Goal: Task Accomplishment & Management: Use online tool/utility

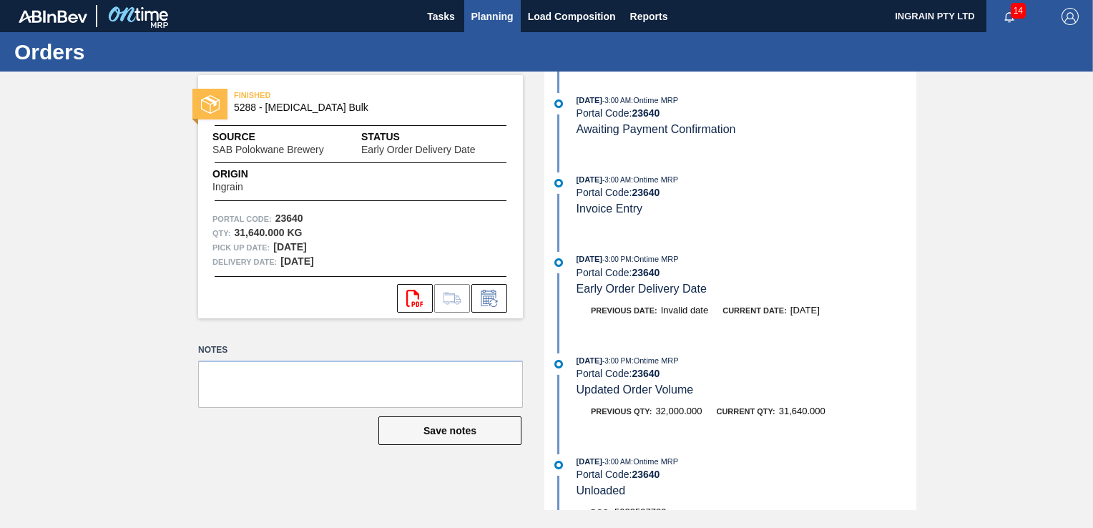
click at [477, 12] on span "Planning" at bounding box center [493, 16] width 42 height 17
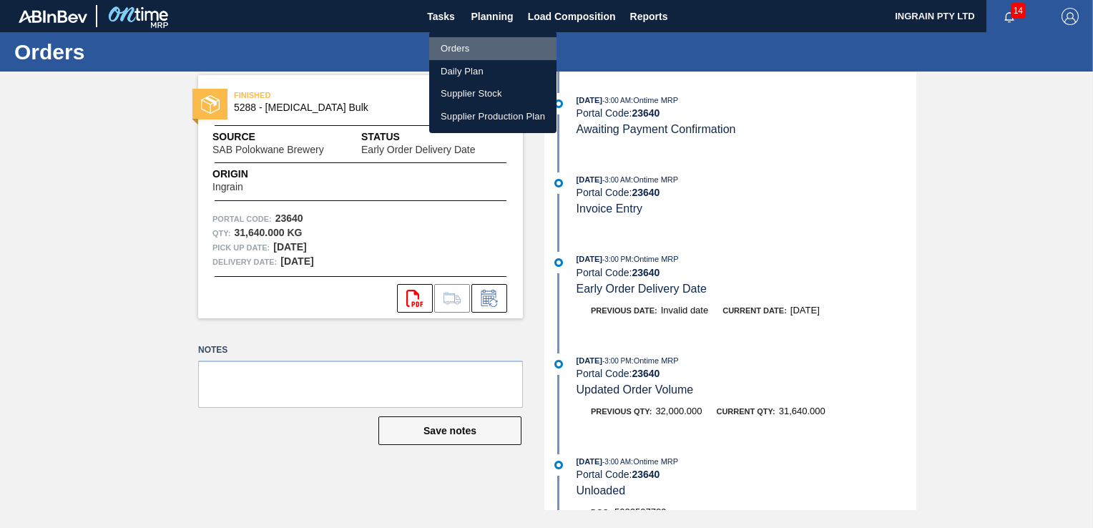
click at [479, 53] on li "Orders" at bounding box center [492, 48] width 127 height 23
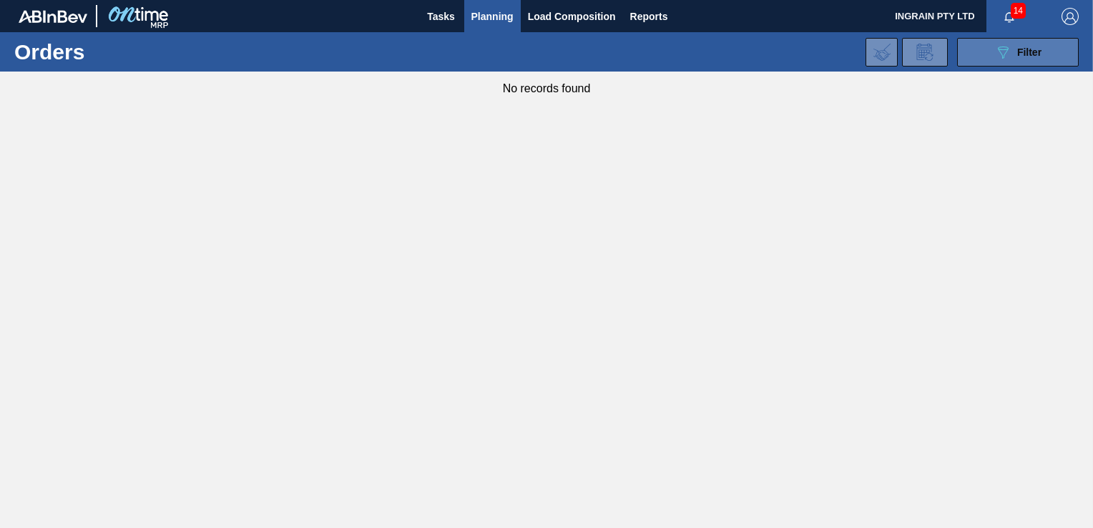
click at [1039, 59] on div "089F7B8B-B2A5-4AFE-B5C0-19BA573D28AC Filter" at bounding box center [1018, 52] width 47 height 17
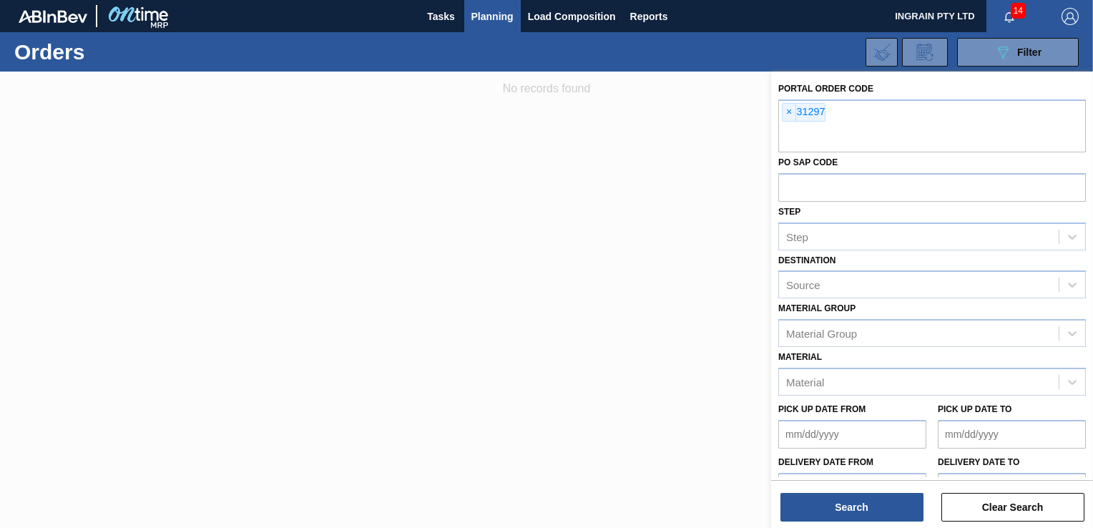
click at [489, 14] on span "Planning" at bounding box center [493, 16] width 42 height 17
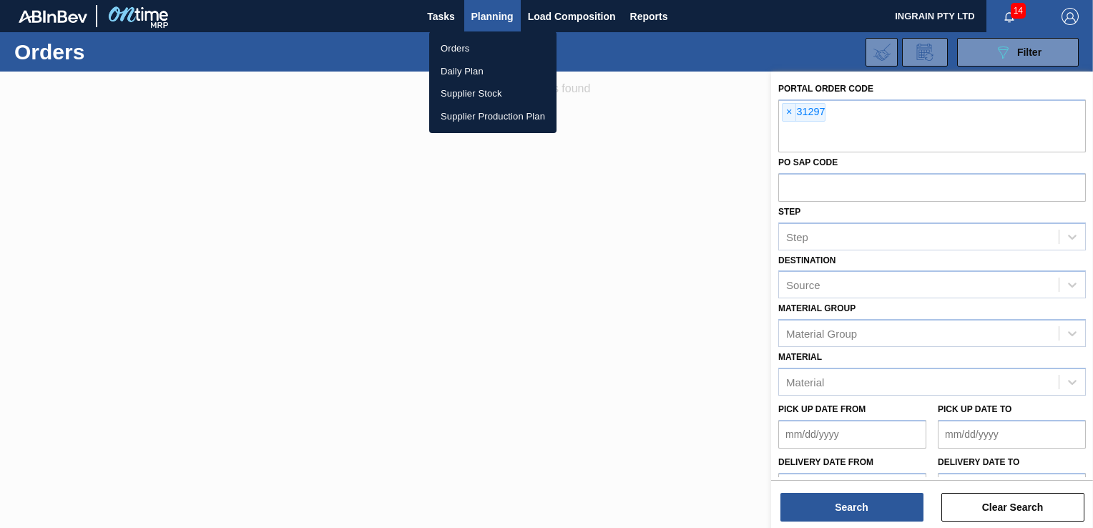
click at [458, 46] on li "Orders" at bounding box center [492, 48] width 127 height 23
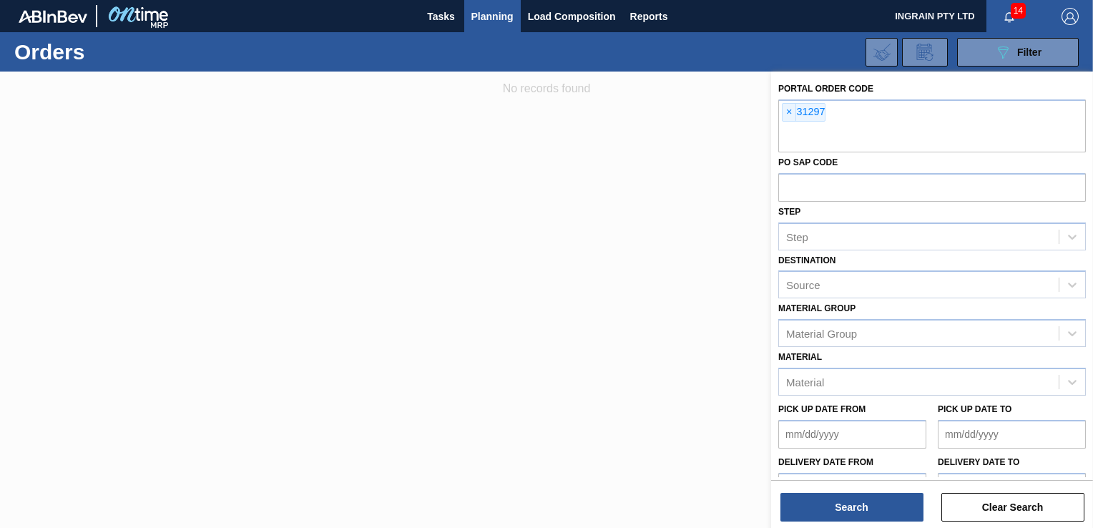
click at [491, 15] on span "Planning" at bounding box center [493, 16] width 42 height 17
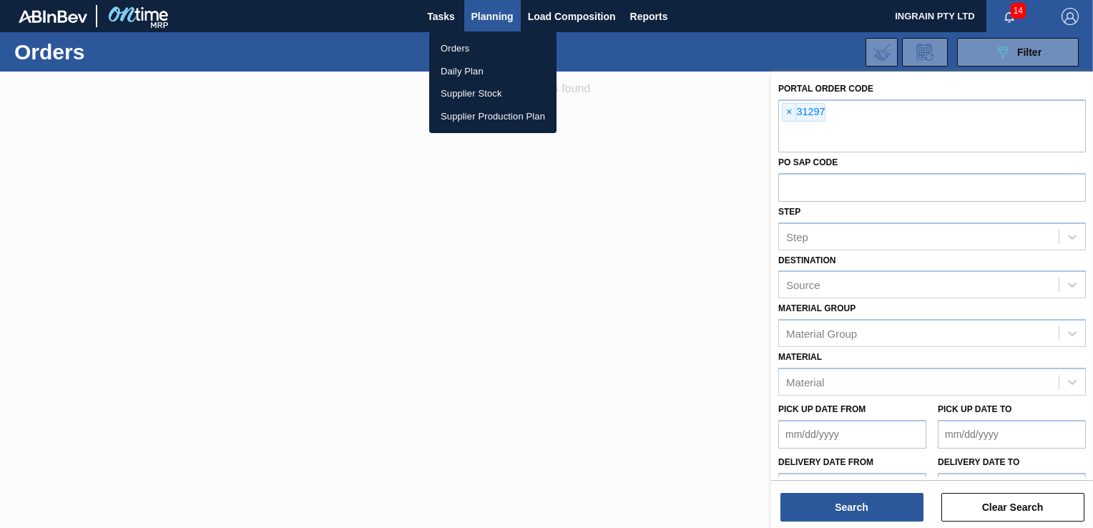
click at [921, 124] on div at bounding box center [546, 264] width 1093 height 528
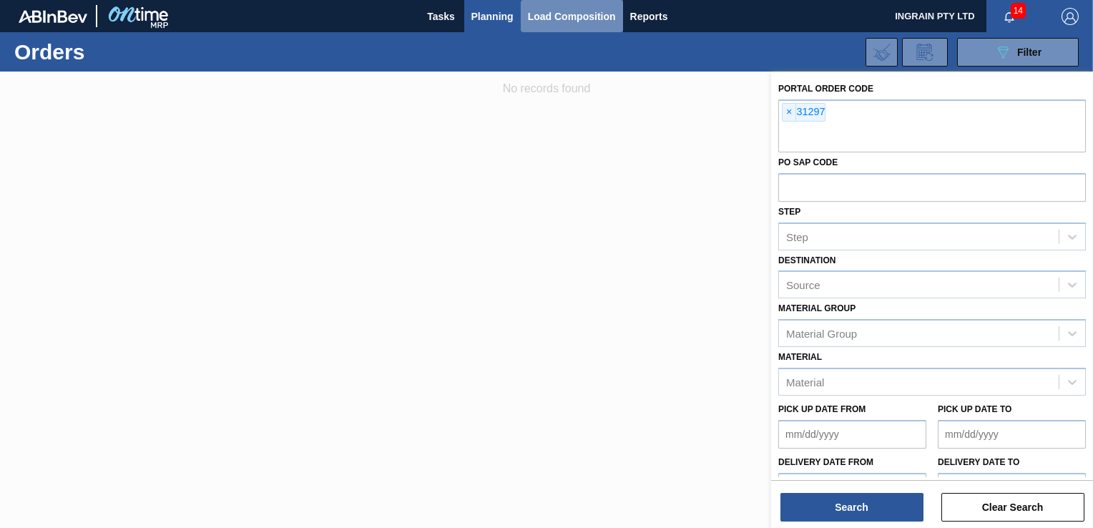
click at [555, 13] on span "Load Composition" at bounding box center [572, 16] width 88 height 17
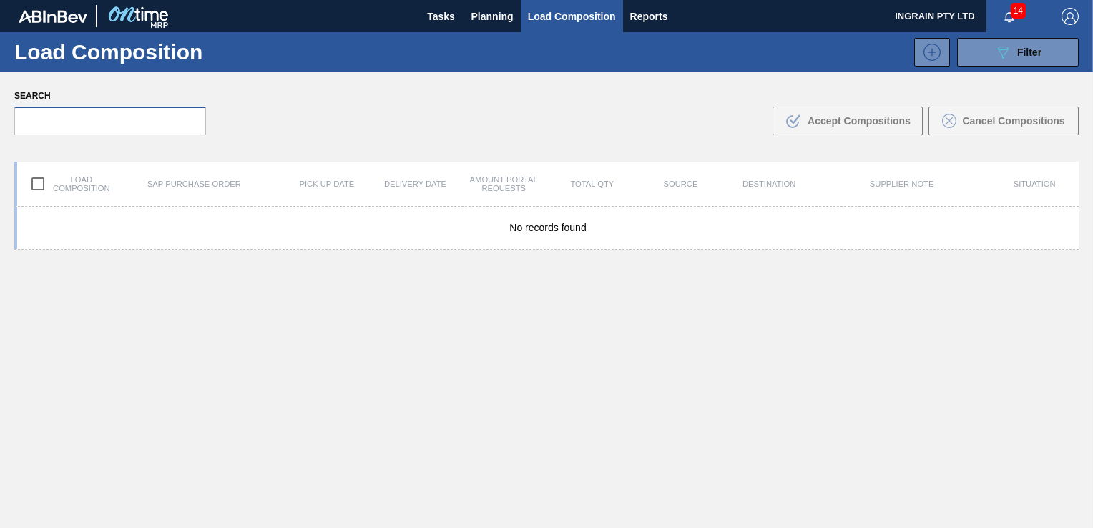
click at [67, 121] on input "text" at bounding box center [110, 121] width 192 height 29
click at [69, 119] on input "text" at bounding box center [110, 121] width 192 height 29
type input "31"
click at [484, 8] on span "Planning" at bounding box center [493, 16] width 42 height 17
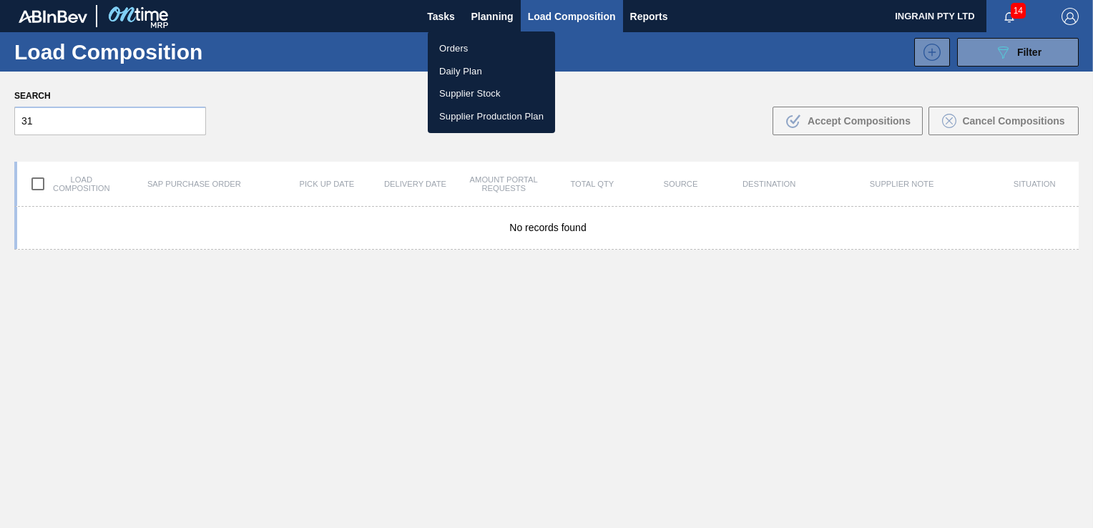
click at [456, 41] on li "Orders" at bounding box center [491, 48] width 127 height 23
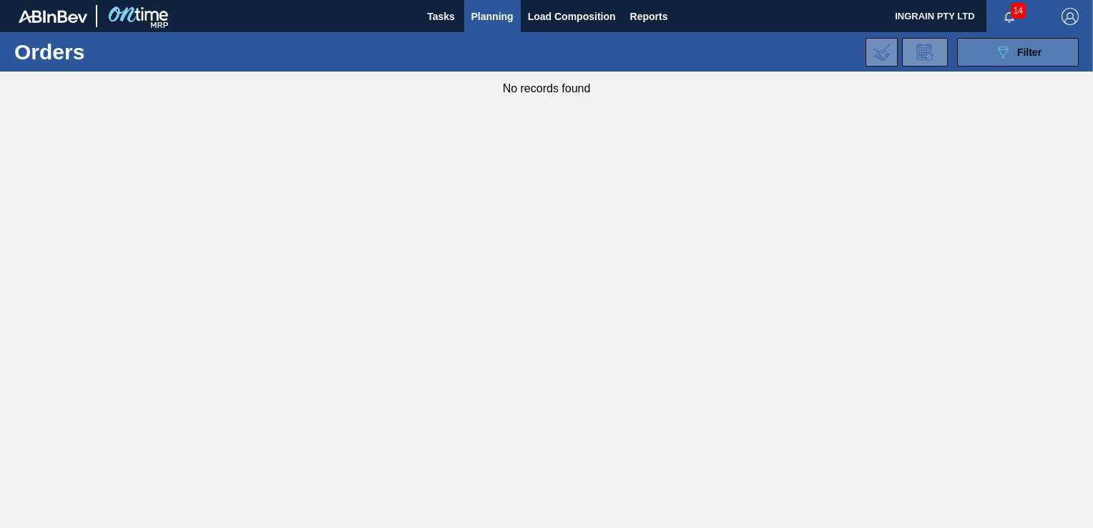
click at [1010, 49] on icon "089F7B8B-B2A5-4AFE-B5C0-19BA573D28AC" at bounding box center [1003, 52] width 17 height 17
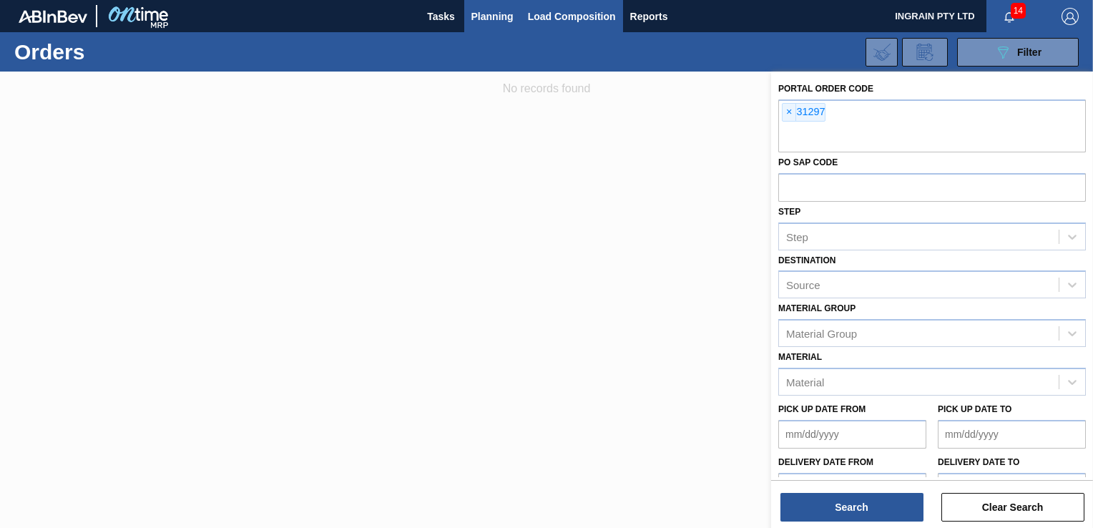
click at [547, 12] on span "Load Composition" at bounding box center [572, 16] width 88 height 17
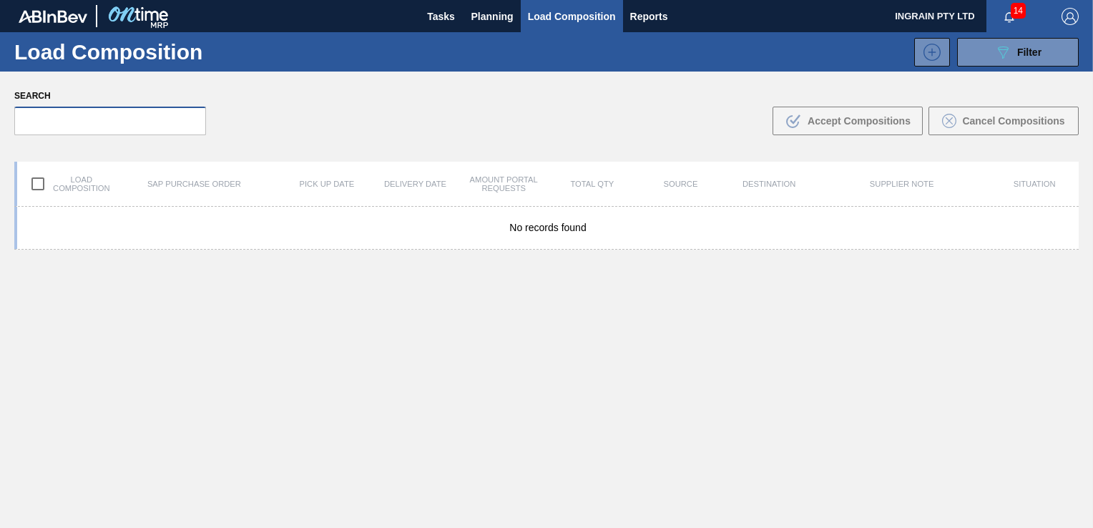
click at [49, 122] on input "text" at bounding box center [110, 121] width 192 height 29
drag, startPoint x: 49, startPoint y: 122, endPoint x: 34, endPoint y: 136, distance: 20.3
drag, startPoint x: 34, startPoint y: 136, endPoint x: 326, endPoint y: 113, distance: 292.1
click at [326, 113] on div "Search 312 .b{fill:var(--color-action-default)} Accept Compositions Cancel Comp…" at bounding box center [546, 111] width 1093 height 78
click at [40, 122] on input "312" at bounding box center [110, 121] width 192 height 29
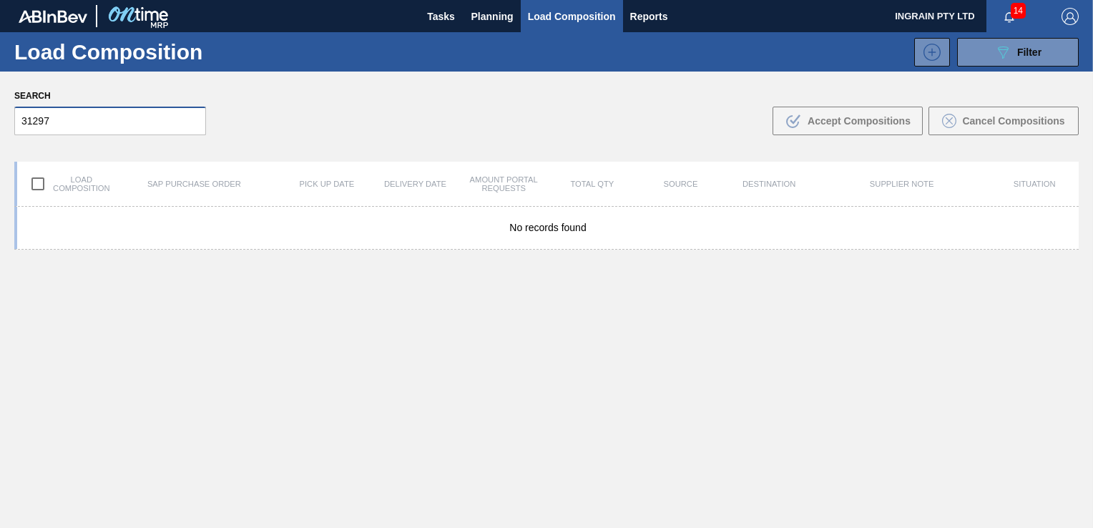
type input "31297"
click at [404, 102] on div "Search 31297 .b{fill:var(--color-action-default)} Accept Compositions Cancel Co…" at bounding box center [546, 111] width 1093 height 78
click at [1020, 53] on span "Filter" at bounding box center [1029, 52] width 24 height 11
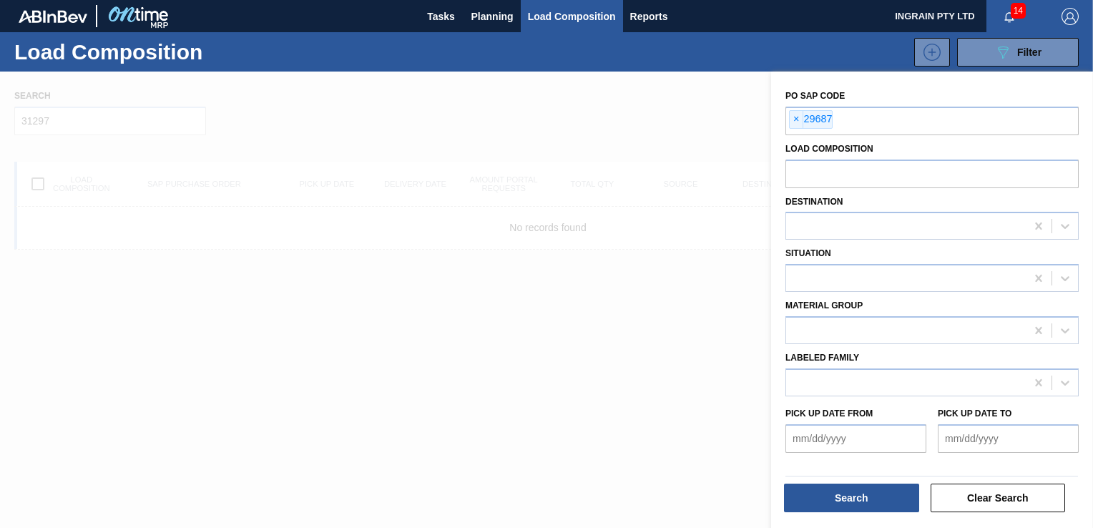
click at [581, 113] on div at bounding box center [546, 336] width 1093 height 528
click at [793, 118] on span "×" at bounding box center [797, 119] width 14 height 17
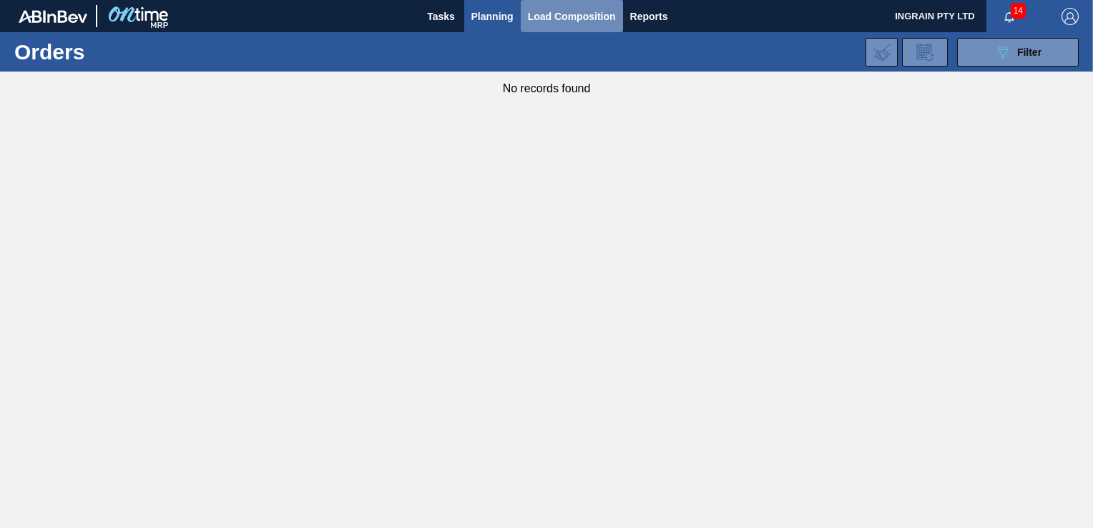
click at [567, 12] on span "Load Composition" at bounding box center [572, 16] width 88 height 17
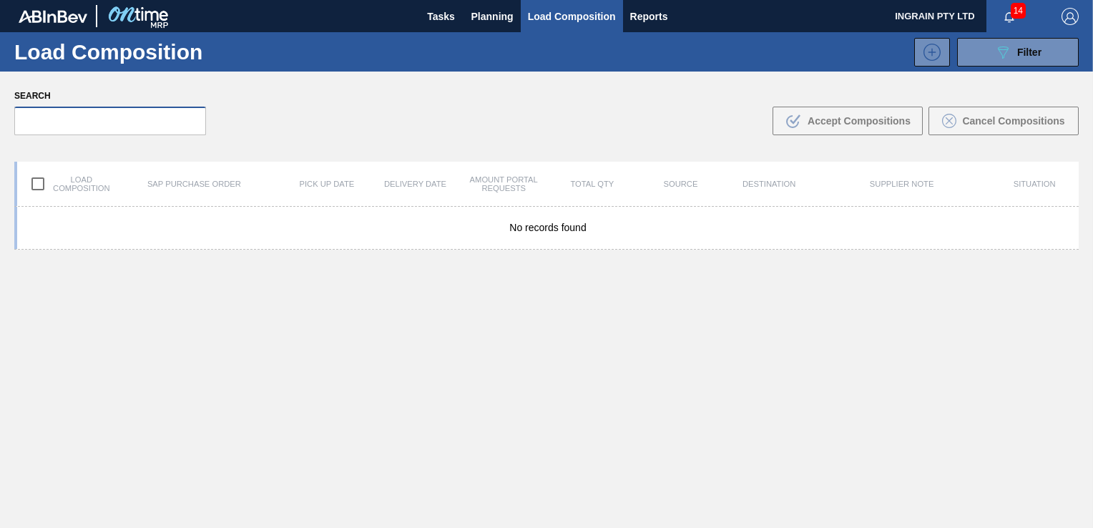
click at [71, 122] on input "text" at bounding box center [110, 121] width 192 height 29
click at [504, 14] on span "Planning" at bounding box center [493, 16] width 42 height 17
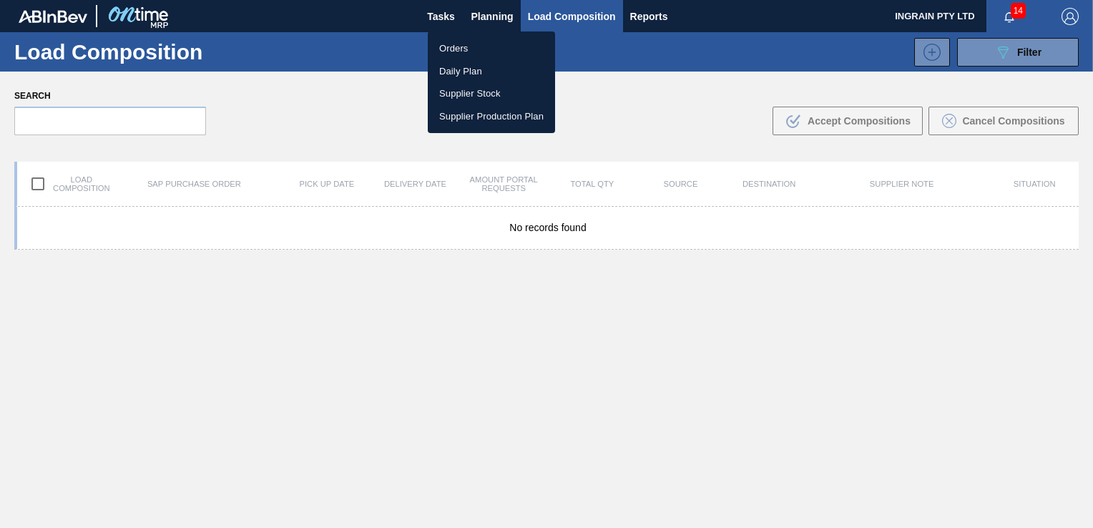
click at [465, 47] on li "Orders" at bounding box center [491, 48] width 127 height 23
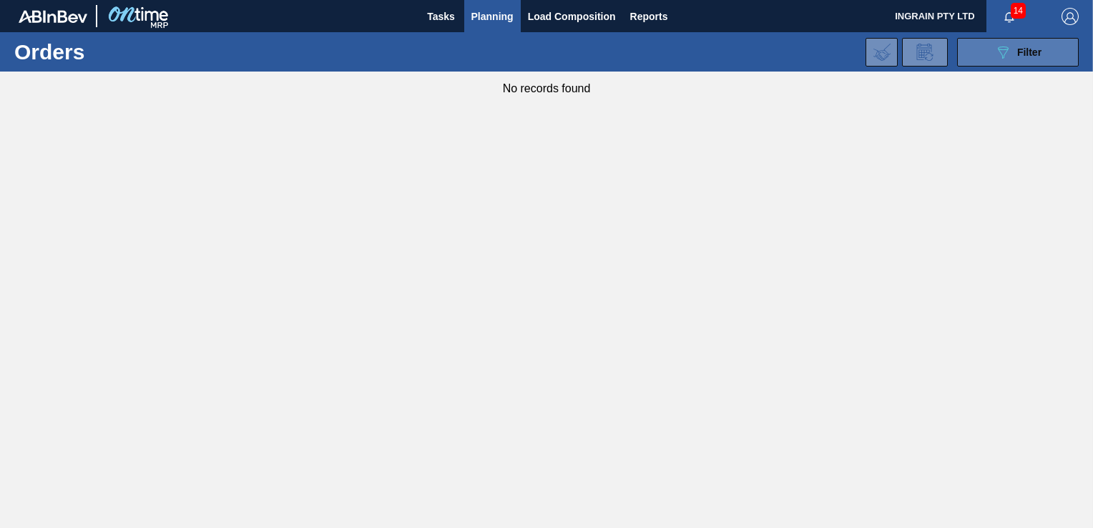
click at [976, 62] on button "089F7B8B-B2A5-4AFE-B5C0-19BA573D28AC Filter" at bounding box center [1018, 52] width 122 height 29
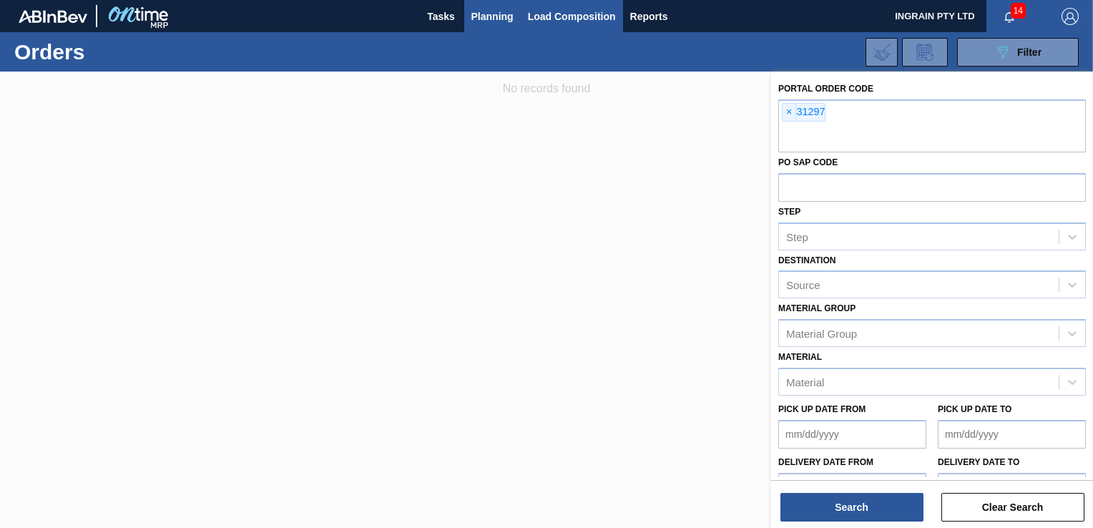
click at [558, 11] on span "Load Composition" at bounding box center [572, 16] width 88 height 17
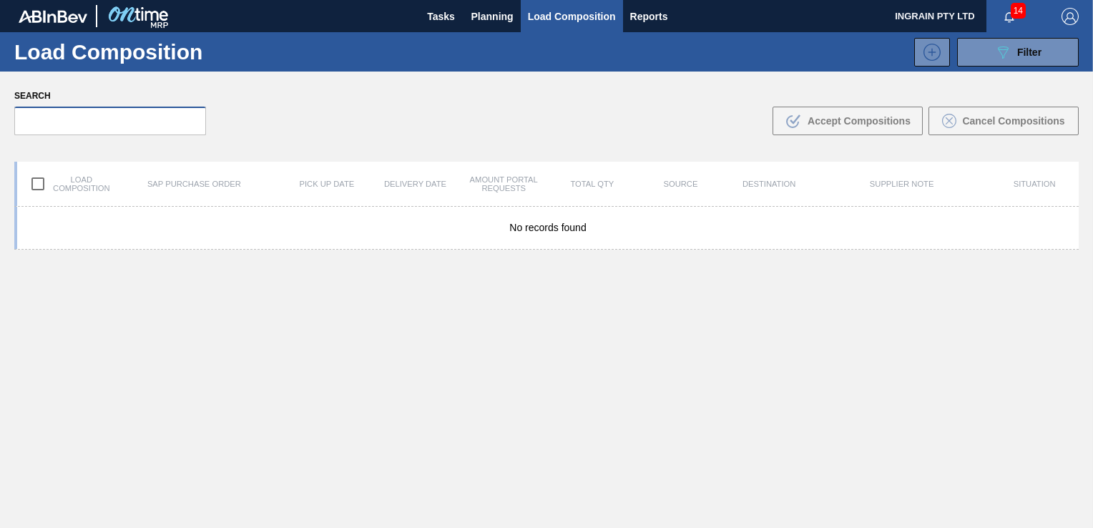
click at [60, 113] on input "text" at bounding box center [110, 121] width 192 height 29
type input "31297"
click at [411, 112] on div "Search 31297 .b{fill:var(--color-action-default)} Accept Compositions Cancel Co…" at bounding box center [546, 111] width 1093 height 78
